Goal: Navigation & Orientation: Find specific page/section

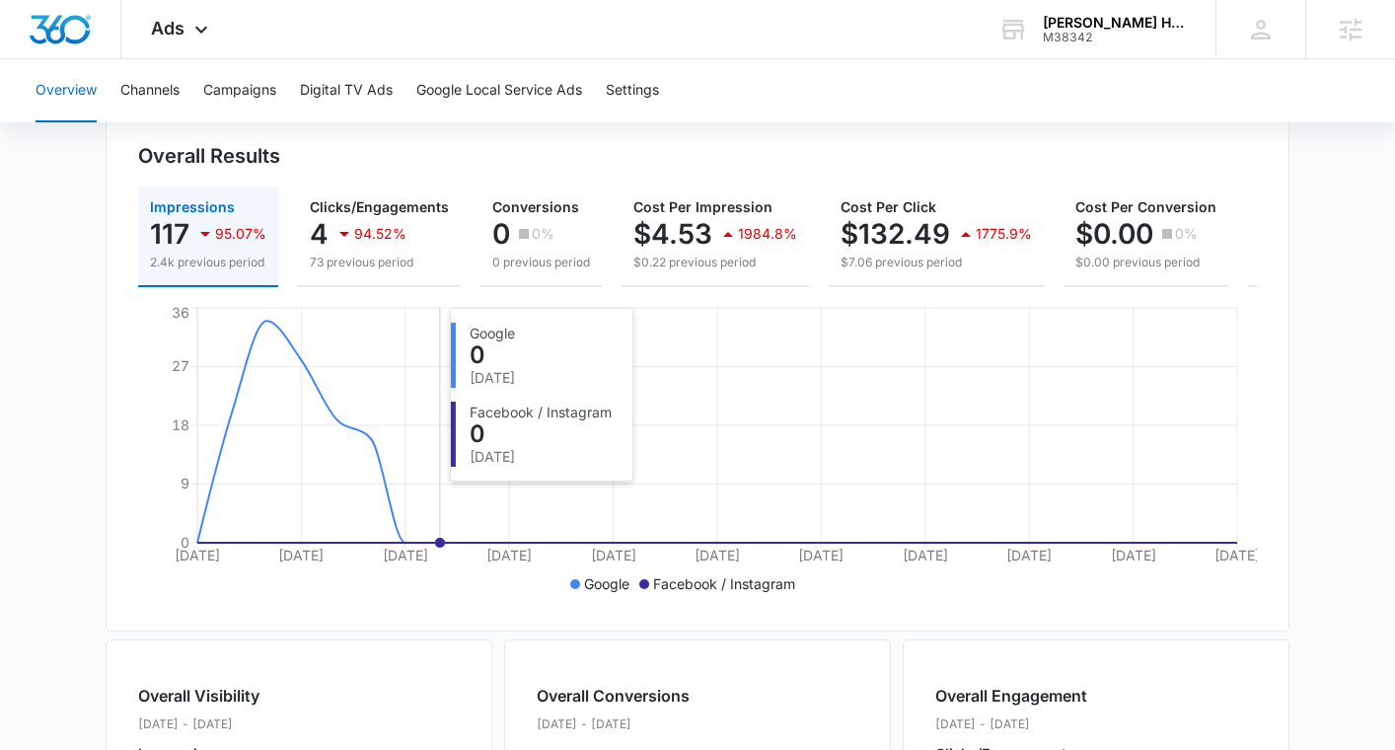
scroll to position [203, 0]
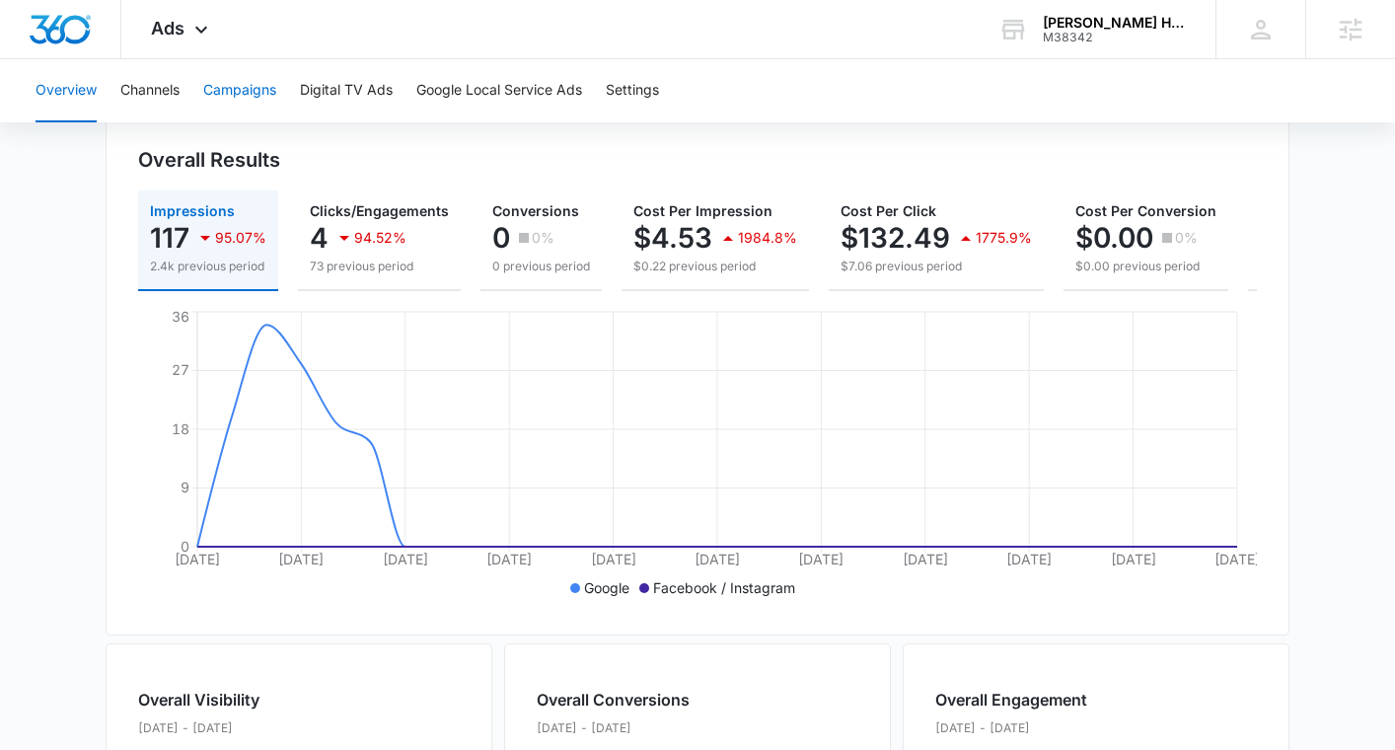
click at [220, 91] on button "Campaigns" at bounding box center [239, 90] width 73 height 63
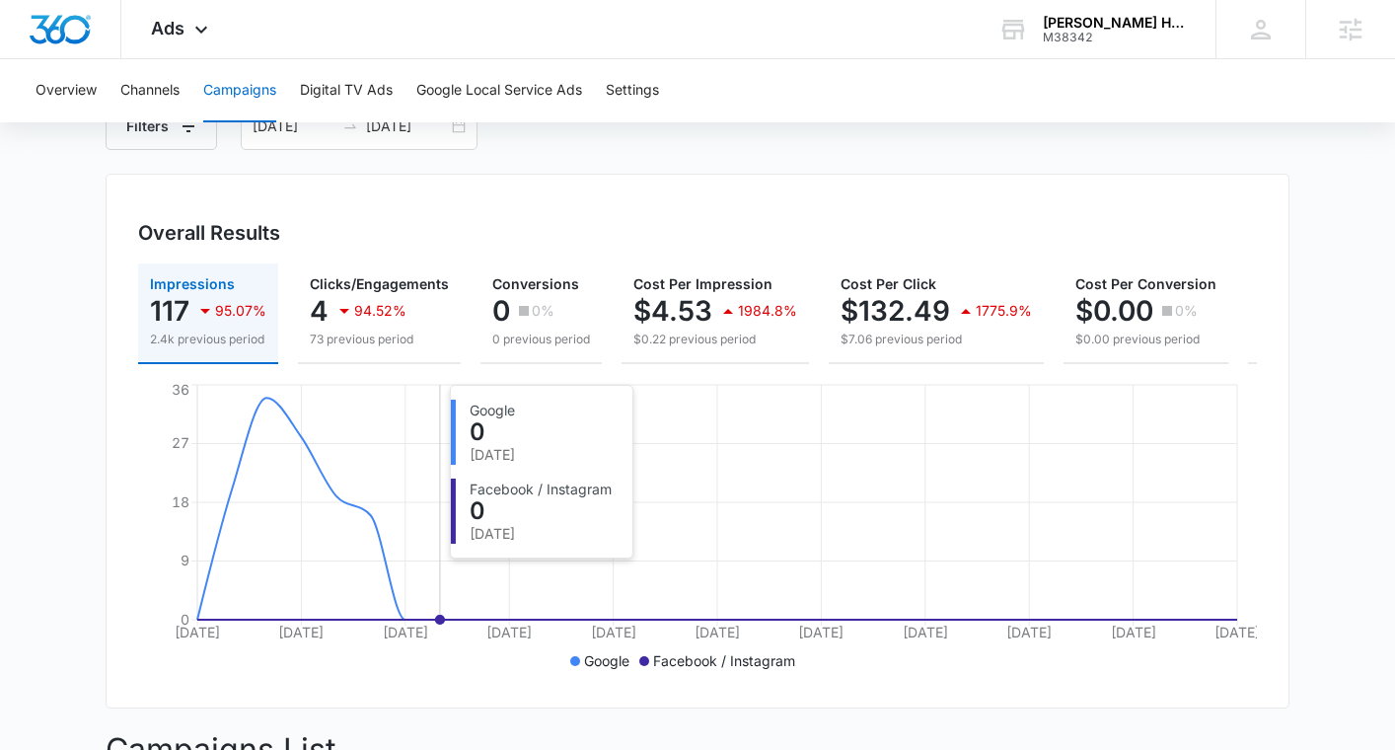
scroll to position [38, 0]
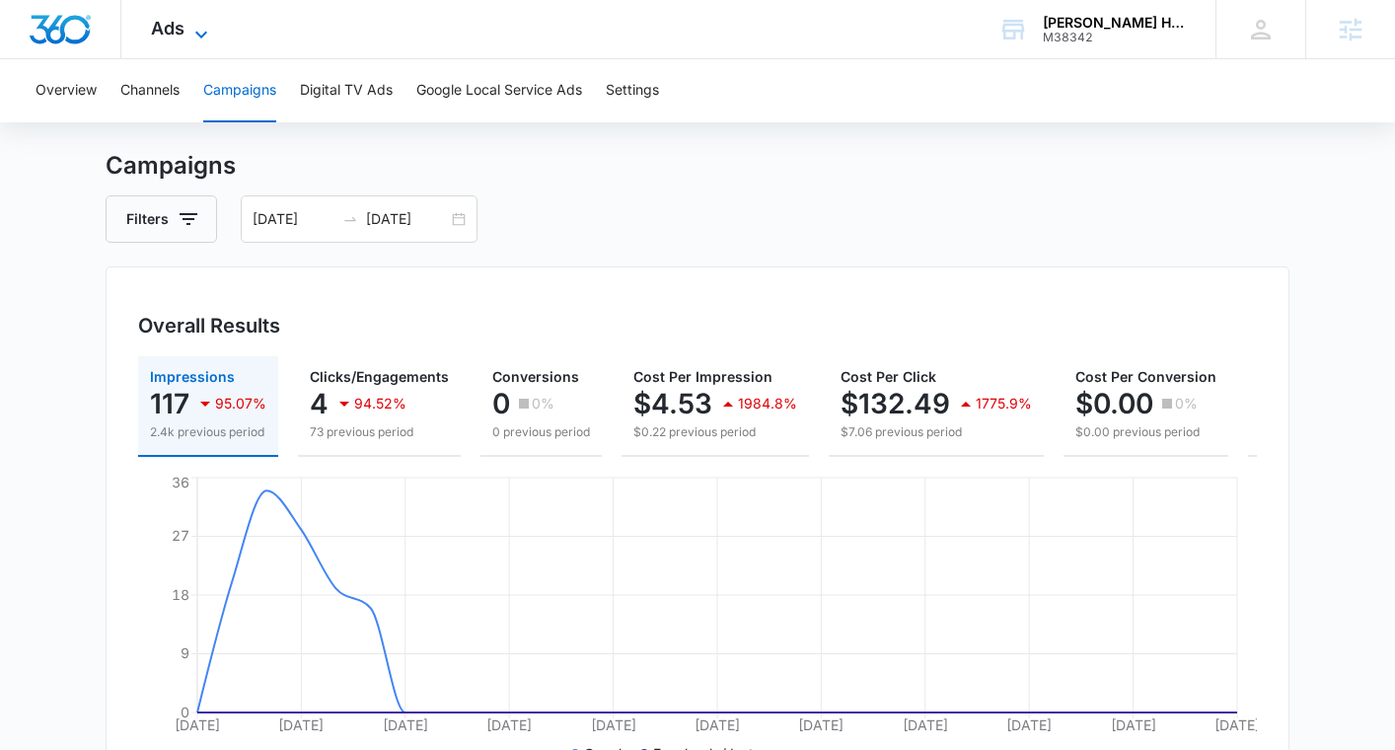
click at [196, 23] on icon at bounding box center [201, 35] width 24 height 24
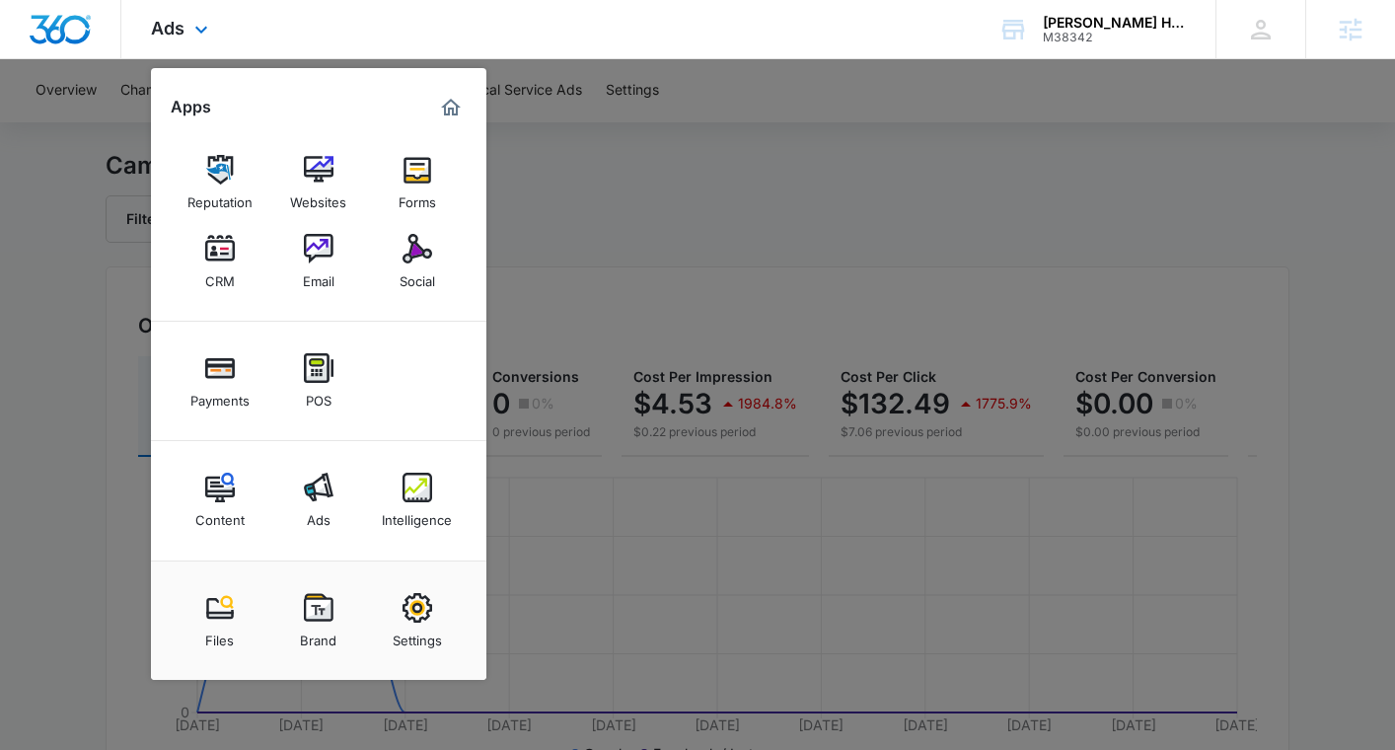
click at [399, 22] on div "Ads Apps Reputation Websites Forms CRM Email Social Payments POS Content Ads In…" at bounding box center [697, 29] width 1395 height 59
click at [206, 28] on icon at bounding box center [201, 35] width 24 height 24
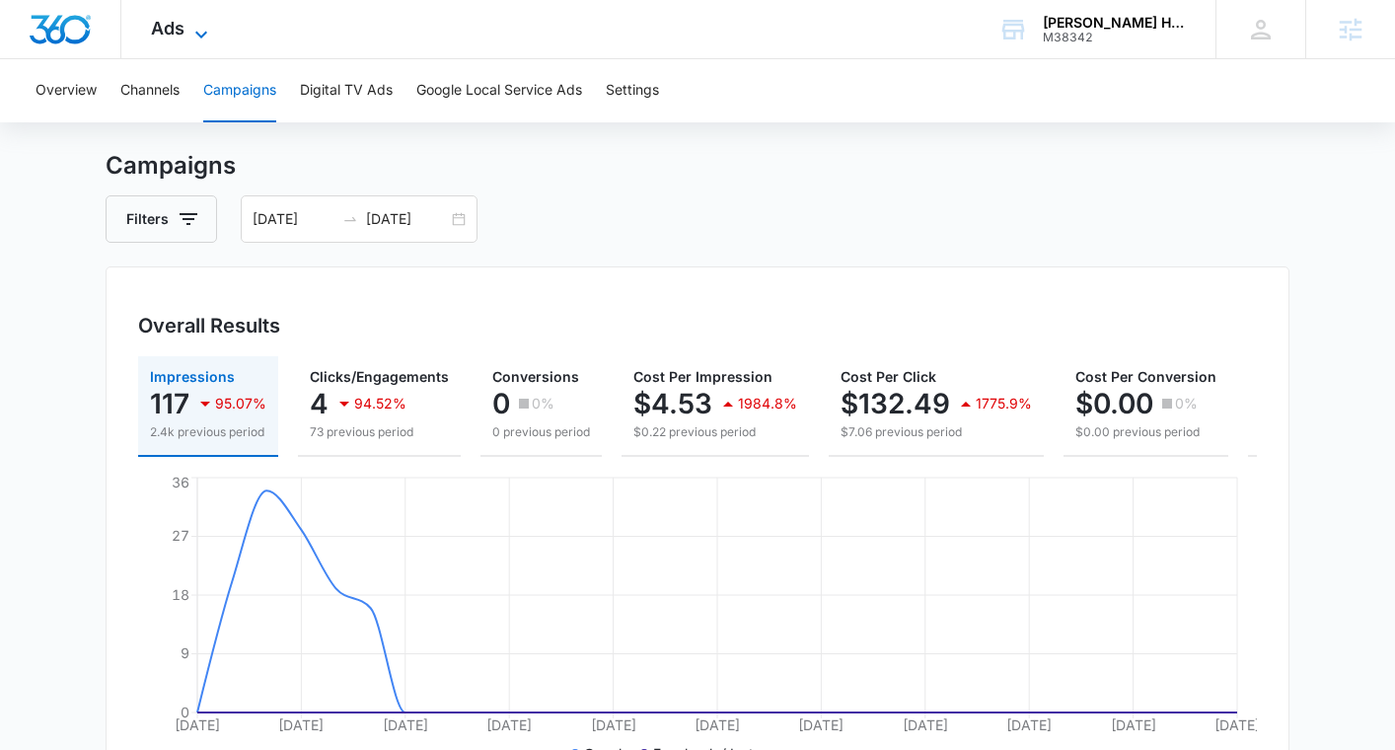
click at [211, 28] on icon at bounding box center [201, 35] width 24 height 24
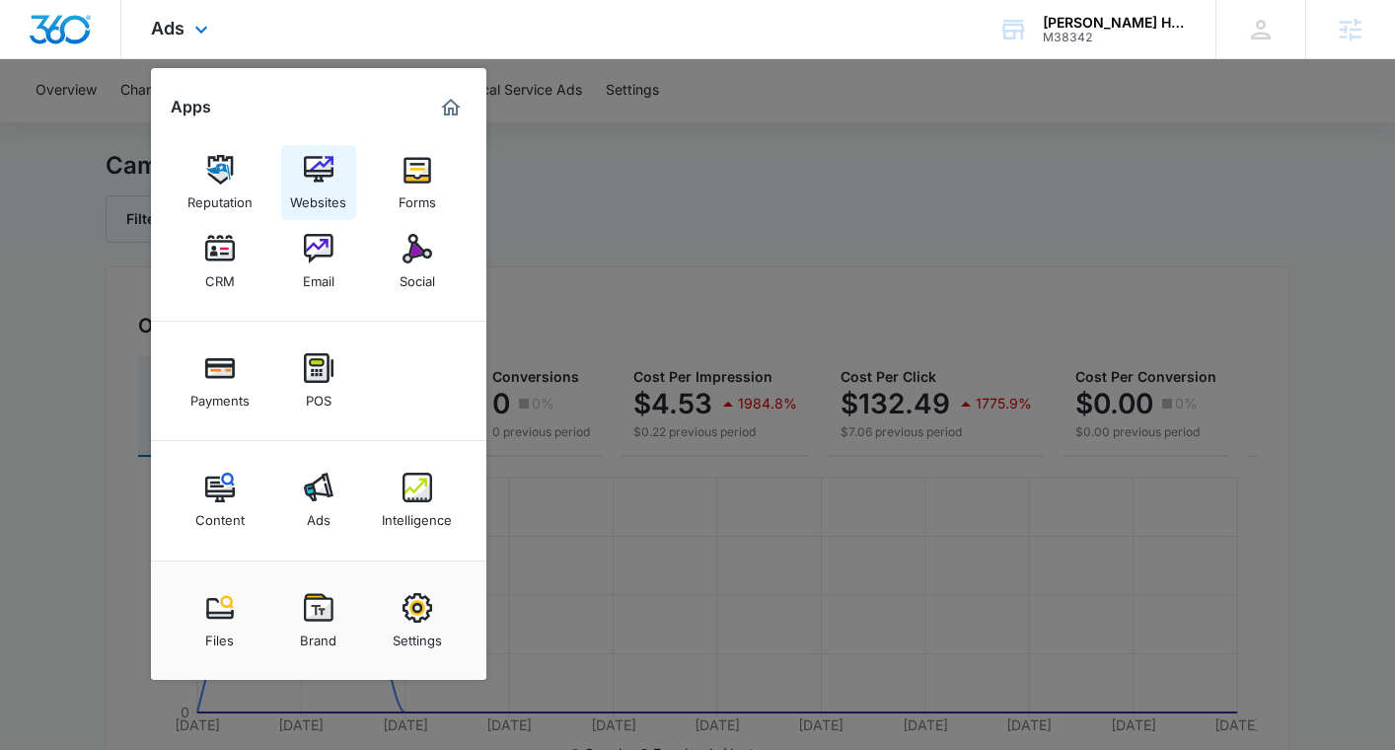
click at [338, 159] on link "Websites" at bounding box center [318, 182] width 75 height 75
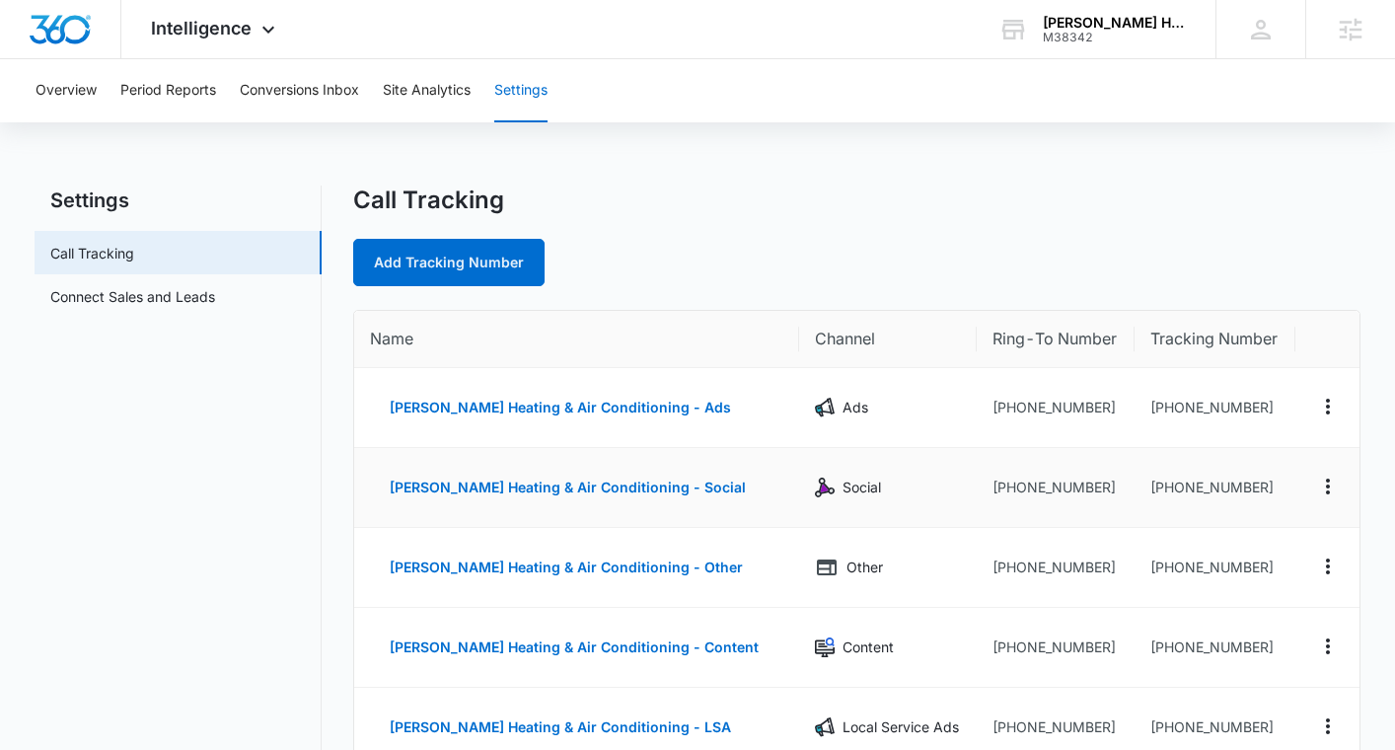
scroll to position [26, 0]
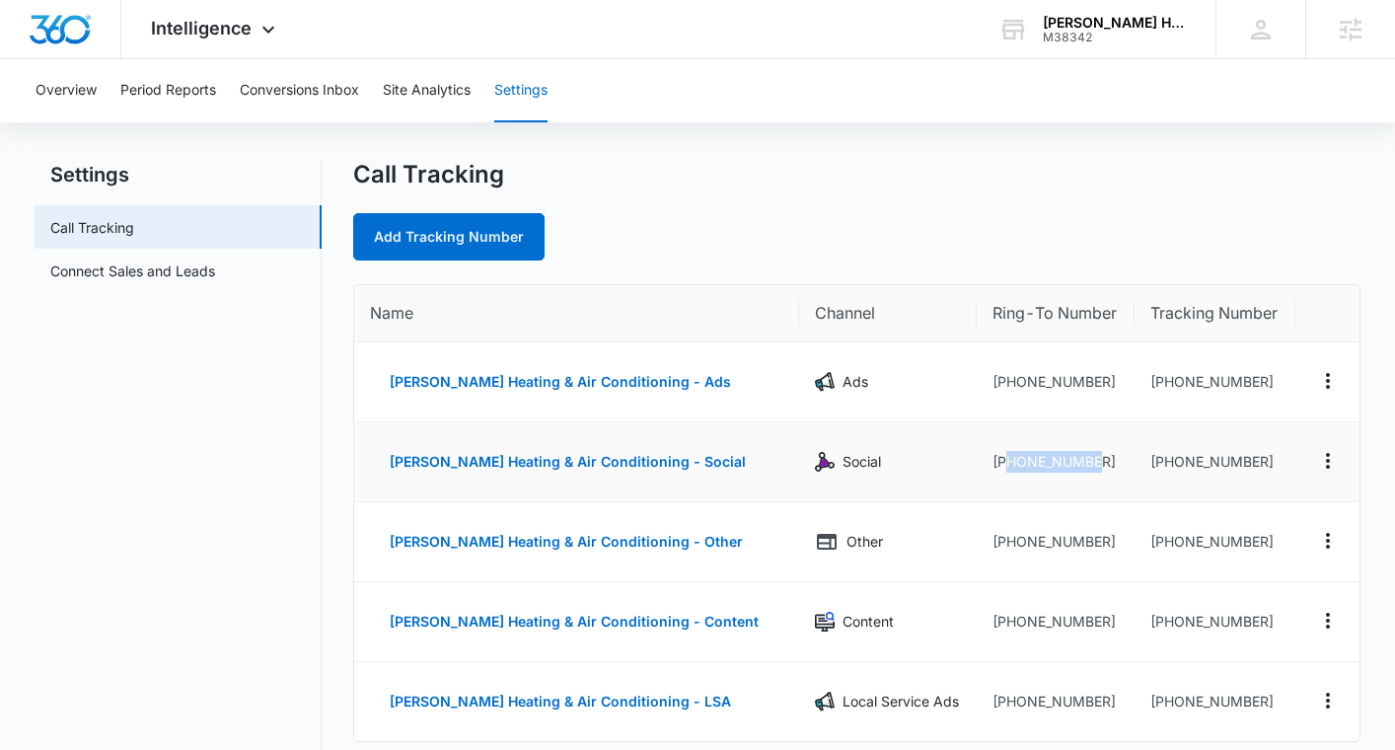
drag, startPoint x: 1073, startPoint y: 461, endPoint x: 983, endPoint y: 463, distance: 89.8
click at [983, 463] on td "+18009306266" at bounding box center [1056, 462] width 158 height 80
copy td "8009306266"
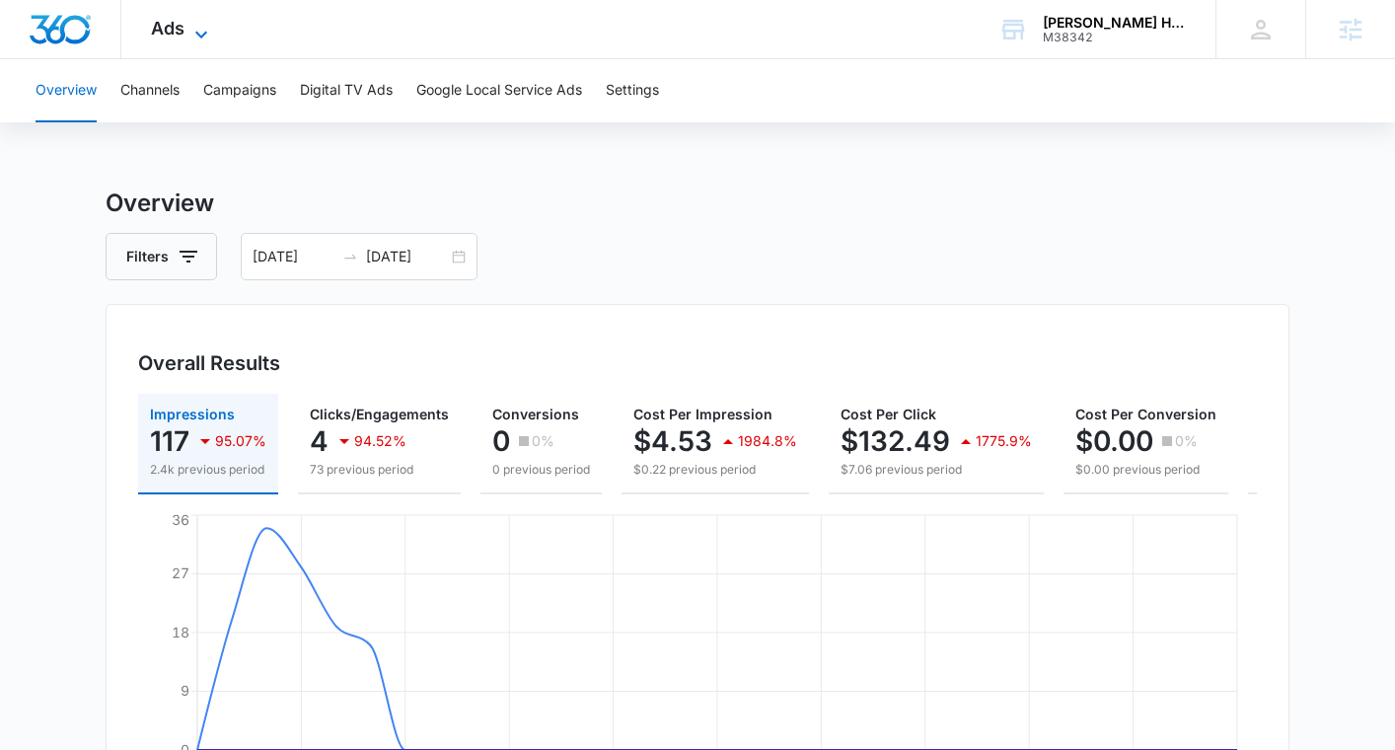
click at [178, 33] on span "Ads" at bounding box center [168, 28] width 34 height 21
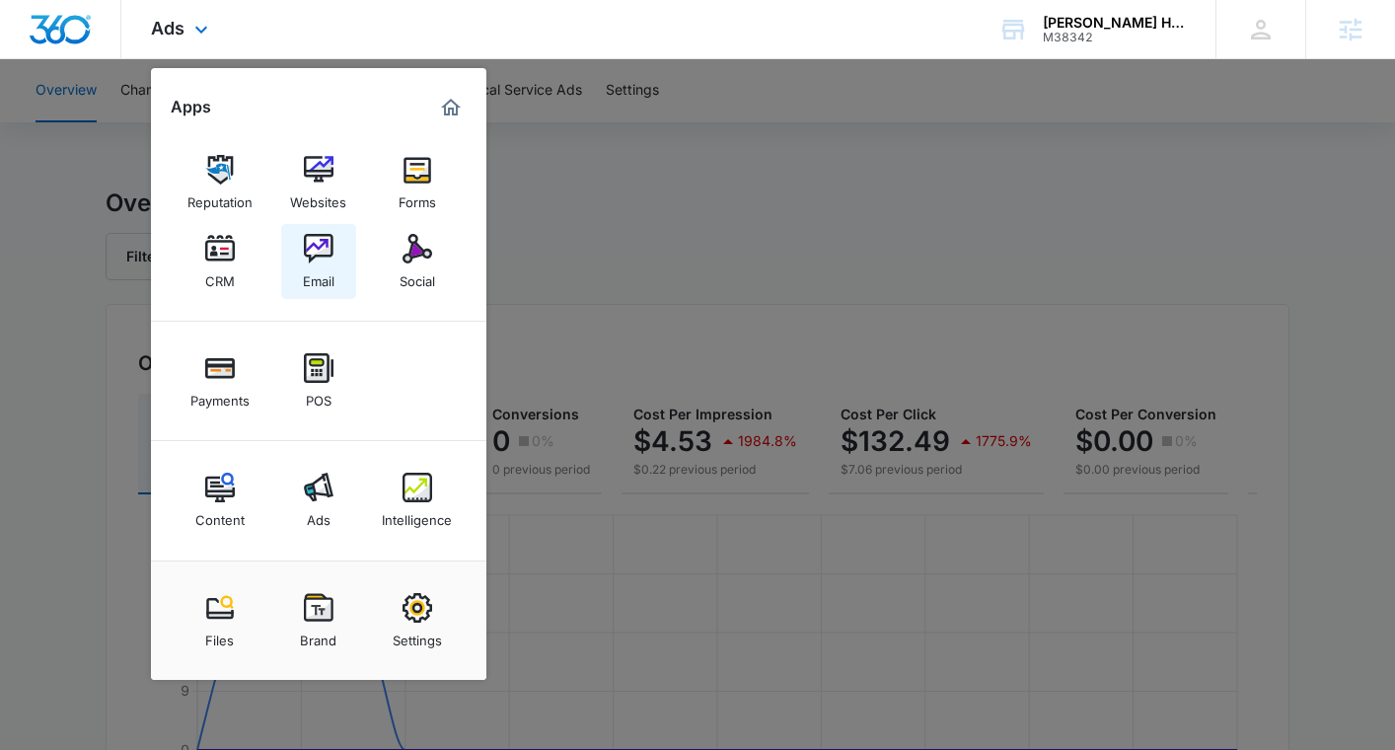
click at [324, 264] on div "Email" at bounding box center [319, 277] width 32 height 26
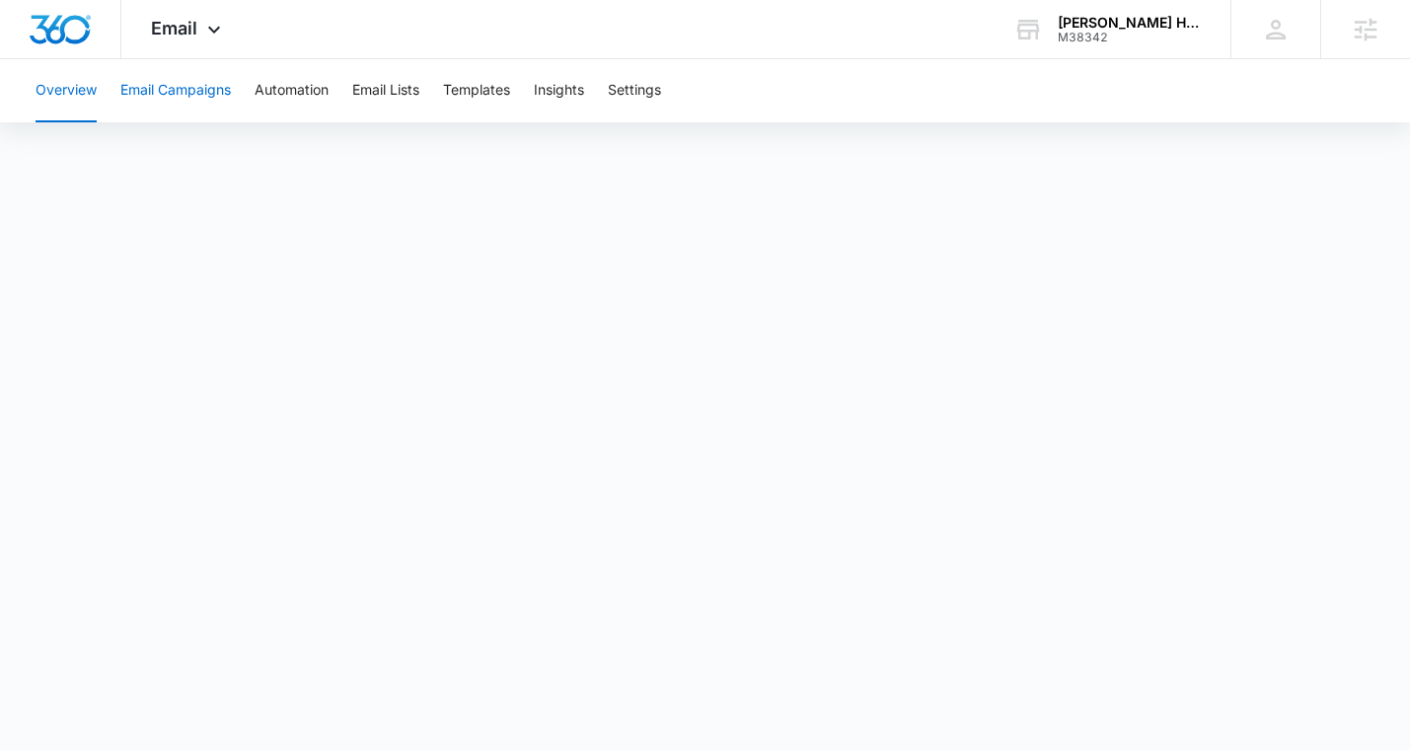
click at [168, 96] on button "Email Campaigns" at bounding box center [175, 90] width 111 height 63
click at [173, 29] on span "Email" at bounding box center [174, 28] width 46 height 21
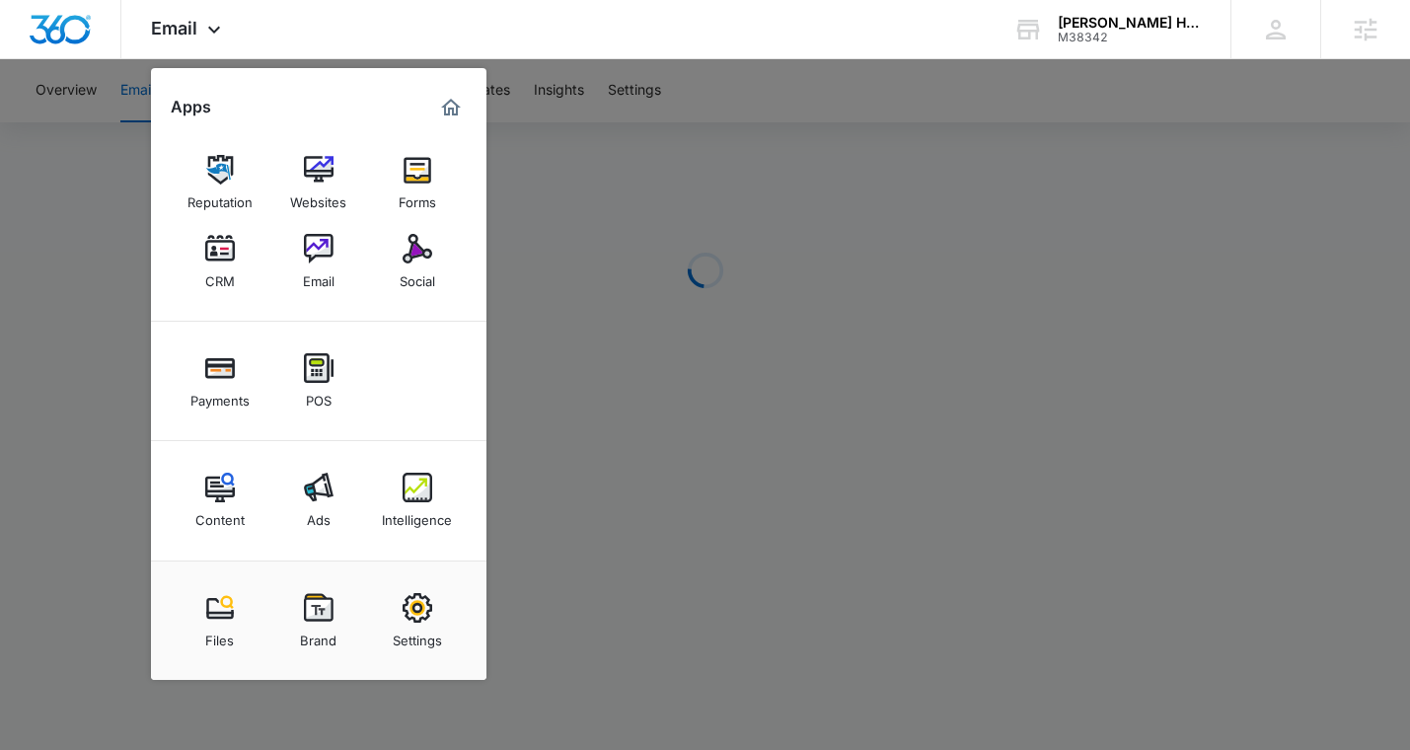
click at [660, 188] on div at bounding box center [705, 375] width 1410 height 750
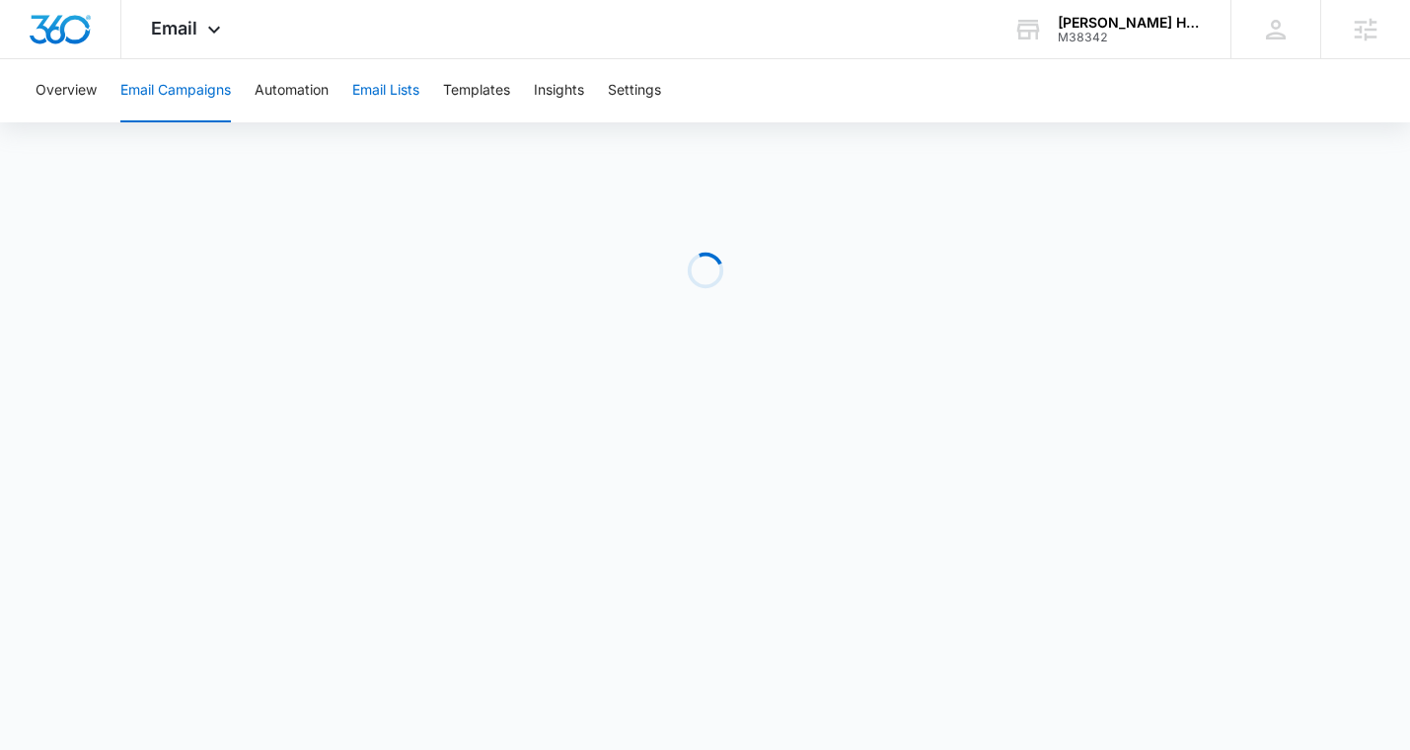
click at [391, 93] on button "Email Lists" at bounding box center [385, 90] width 67 height 63
